Goal: Use online tool/utility: Utilize a website feature to perform a specific function

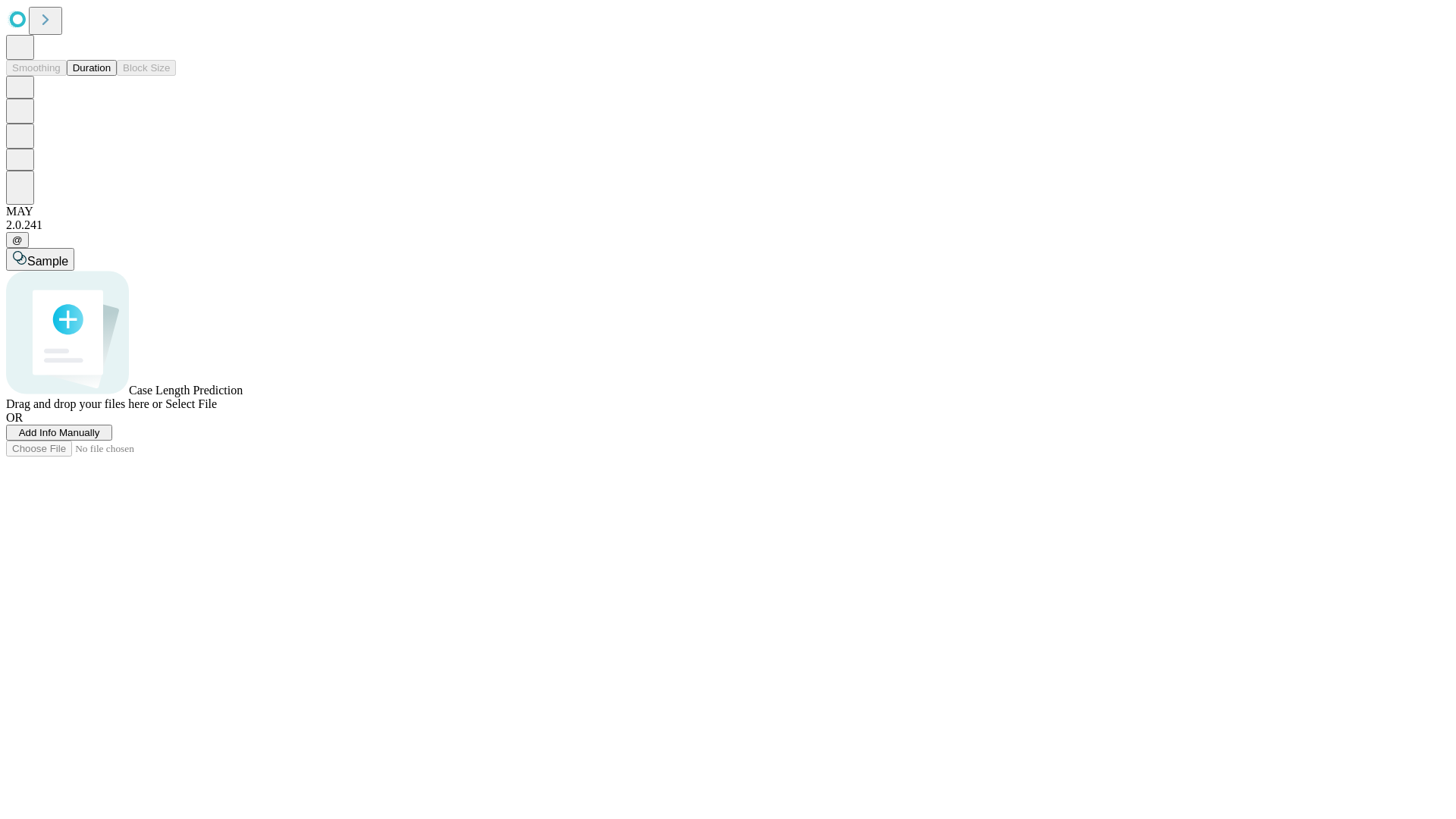
click at [111, 76] on button "Duration" at bounding box center [92, 68] width 50 height 16
click at [68, 255] on span "Sample" at bounding box center [48, 261] width 41 height 13
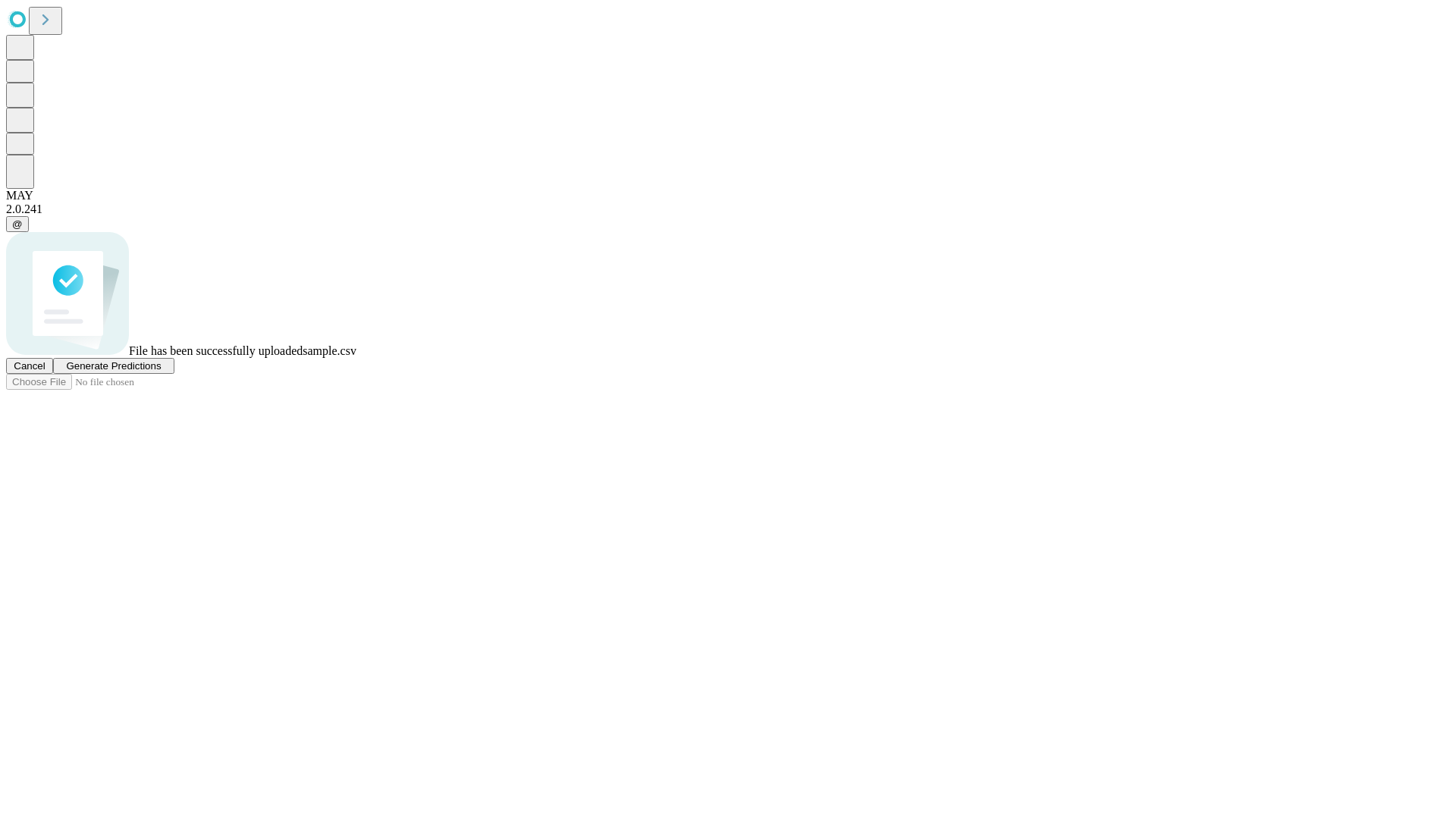
click at [160, 372] on span "Generate Predictions" at bounding box center [114, 366] width 95 height 11
